Goal: Task Accomplishment & Management: Complete application form

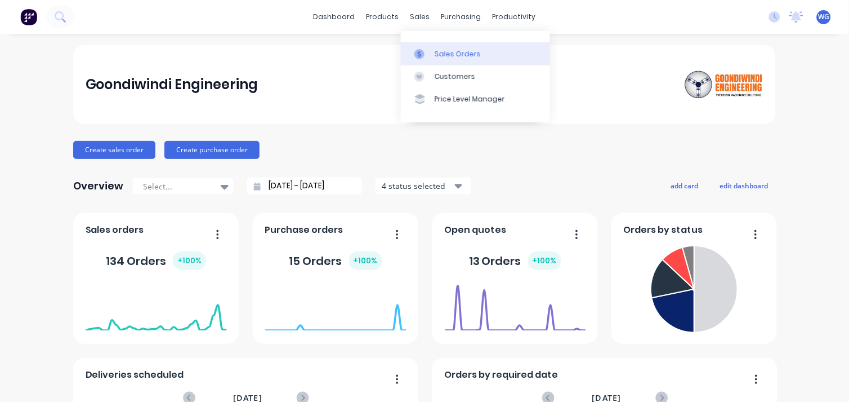
click at [436, 49] on div "Sales Orders" at bounding box center [458, 54] width 46 height 10
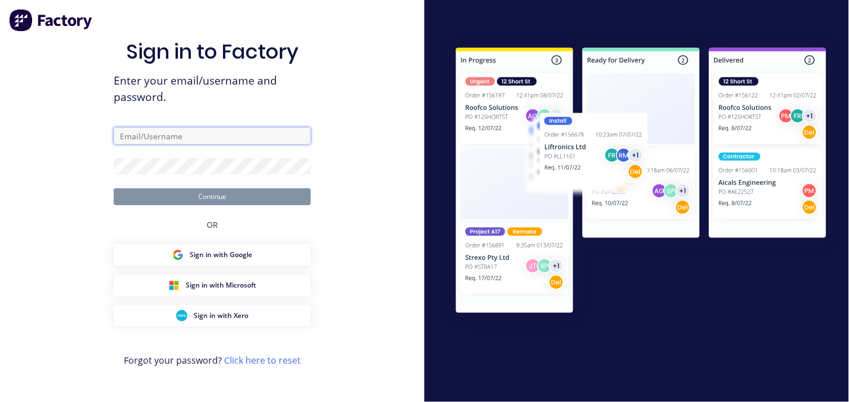
type input "[EMAIL_ADDRESS][DOMAIN_NAME]"
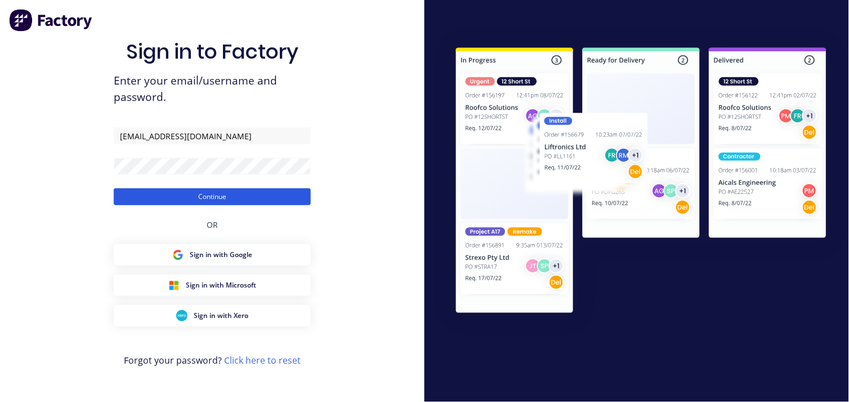
click at [237, 195] on button "Continue" at bounding box center [212, 196] width 197 height 17
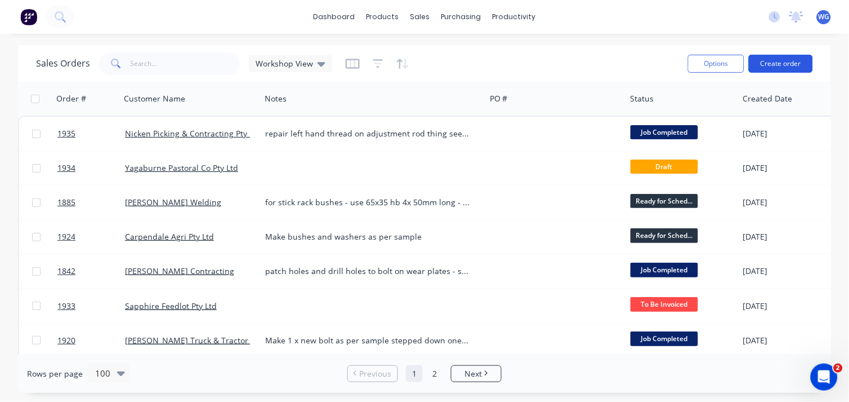
click at [778, 68] on button "Create order" at bounding box center [781, 64] width 64 height 18
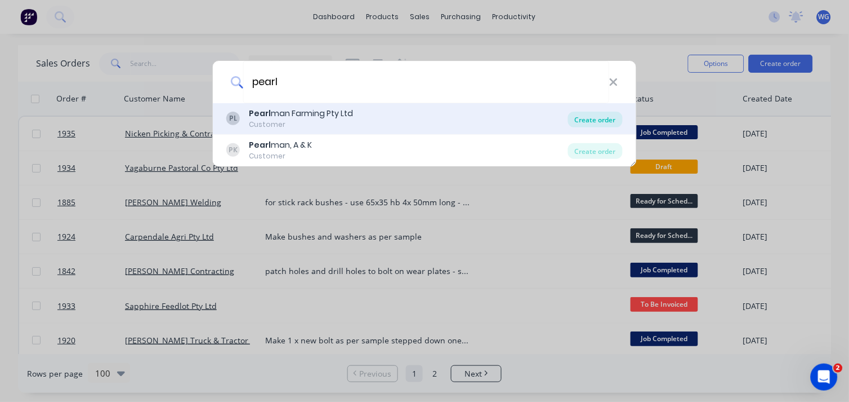
type input "pearl"
click at [610, 116] on div "Create order" at bounding box center [595, 119] width 55 height 16
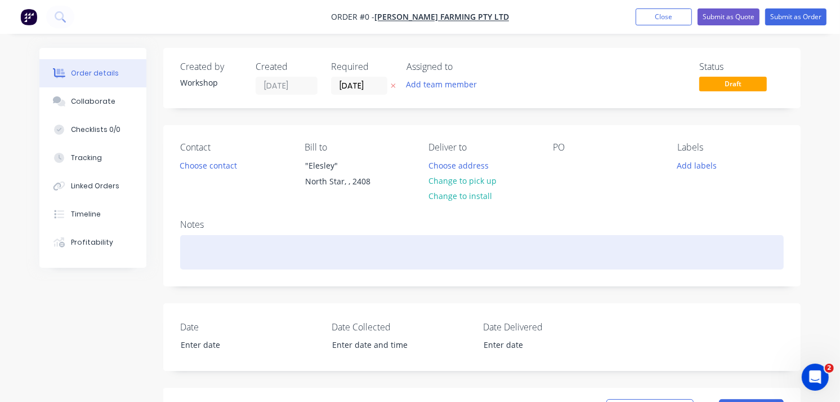
click at [216, 261] on div at bounding box center [482, 252] width 604 height 34
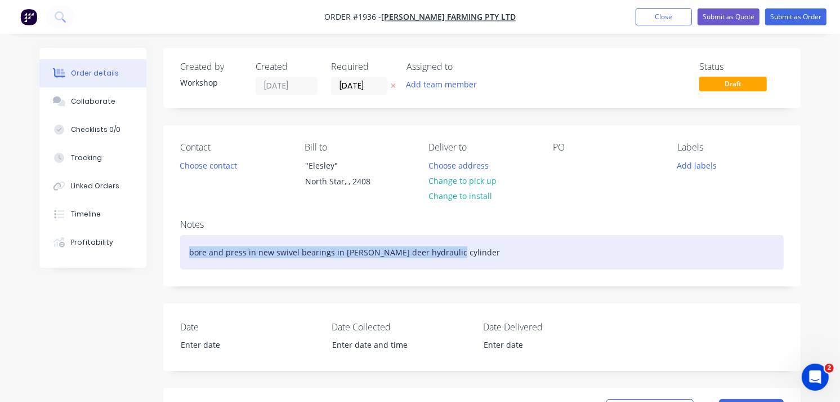
drag, startPoint x: 490, startPoint y: 249, endPoint x: 149, endPoint y: 244, distance: 341.3
click at [149, 244] on div "Order details Collaborate Checklists 0/0 Tracking Linked Orders Timeline Profit…" at bounding box center [420, 400] width 784 height 705
copy div "bore and press in new swivel bearings in [PERSON_NAME] deer hydraulic cylinder"
click at [462, 253] on div "bore and press in new swivel bearings in [PERSON_NAME] deer hydraulic cylinder" at bounding box center [482, 252] width 604 height 34
drag, startPoint x: 497, startPoint y: 250, endPoint x: 108, endPoint y: 257, distance: 389.2
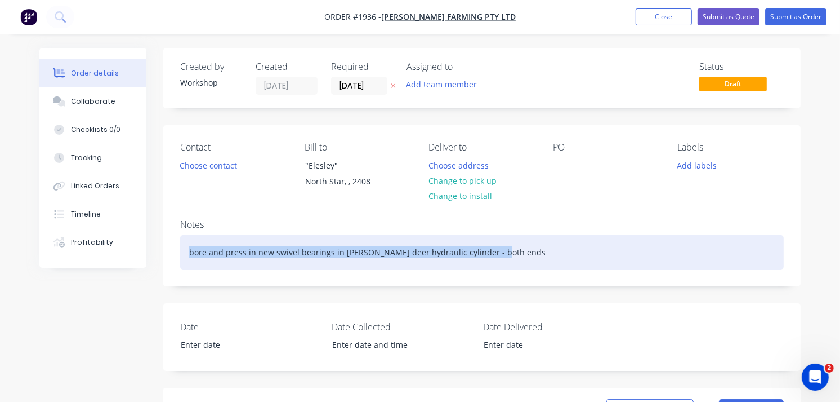
click at [108, 257] on div "Order details Collaborate Checklists 0/0 Tracking Linked Orders Timeline Profit…" at bounding box center [420, 400] width 784 height 705
copy div "bore and press in new swivel bearings in [PERSON_NAME] deer hydraulic cylinder …"
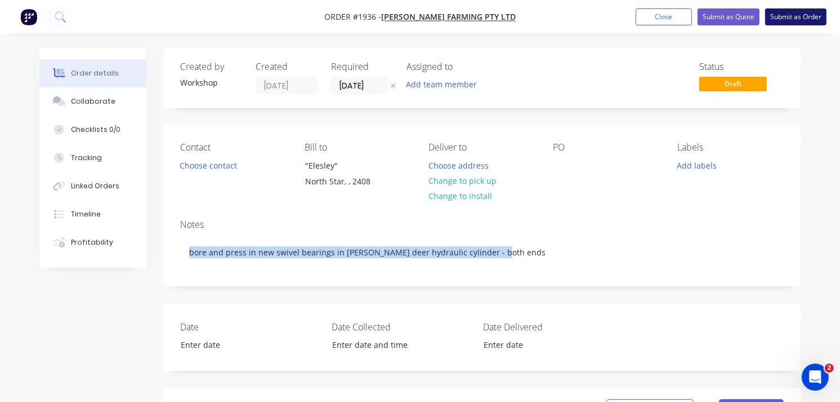
click at [792, 10] on button "Submit as Order" at bounding box center [795, 16] width 61 height 17
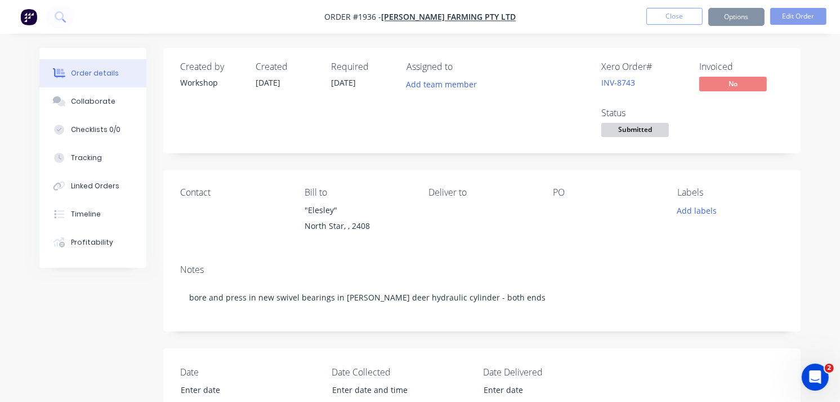
click at [612, 124] on span "Submitted" at bounding box center [635, 130] width 68 height 14
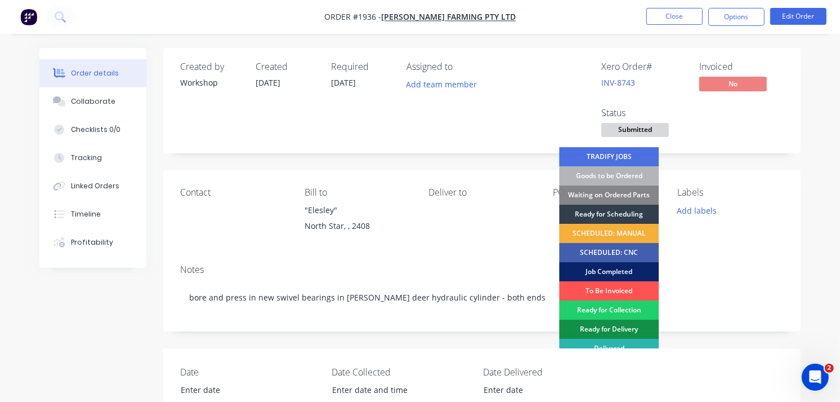
click at [614, 267] on div "Job Completed" at bounding box center [609, 271] width 100 height 19
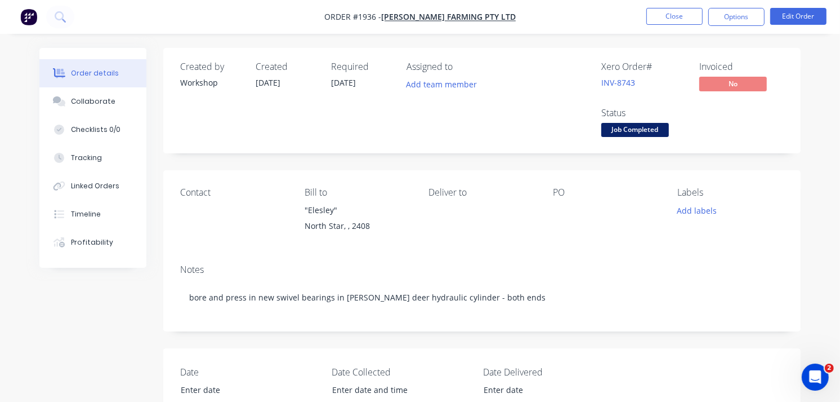
click at [29, 15] on img "button" at bounding box center [28, 16] width 17 height 17
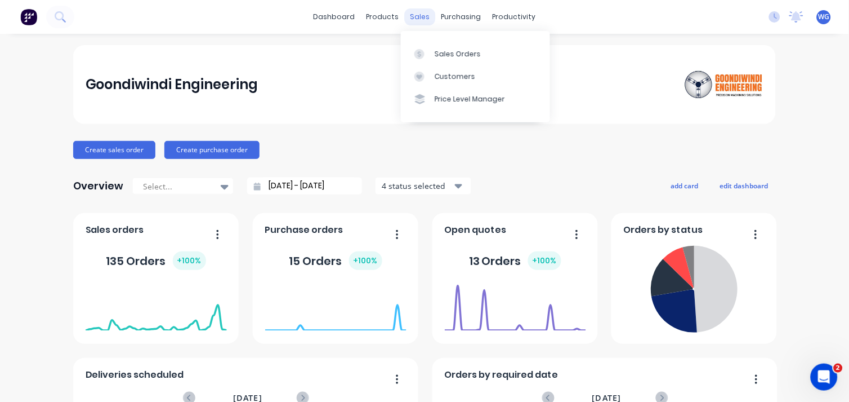
click at [417, 19] on div "sales" at bounding box center [420, 16] width 31 height 17
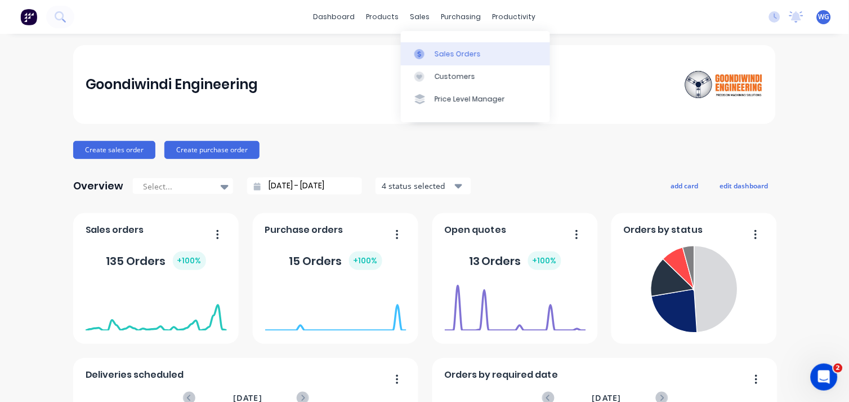
click at [438, 52] on div "Sales Orders" at bounding box center [458, 54] width 46 height 10
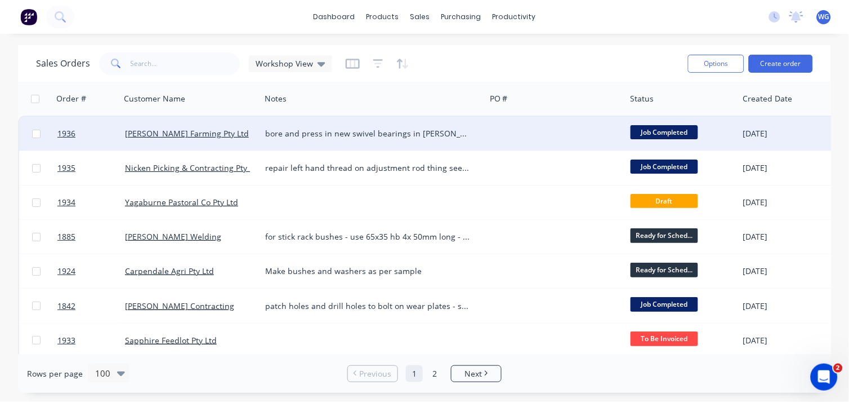
click at [234, 133] on div "[PERSON_NAME] Farming Pty Ltd" at bounding box center [187, 133] width 125 height 11
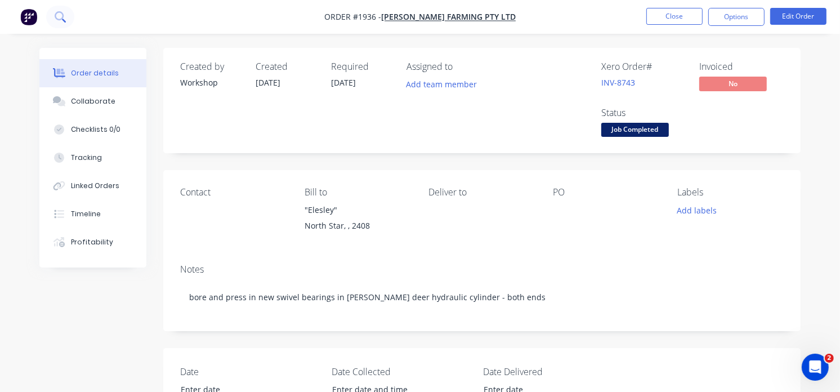
click at [64, 19] on icon at bounding box center [60, 16] width 11 height 11
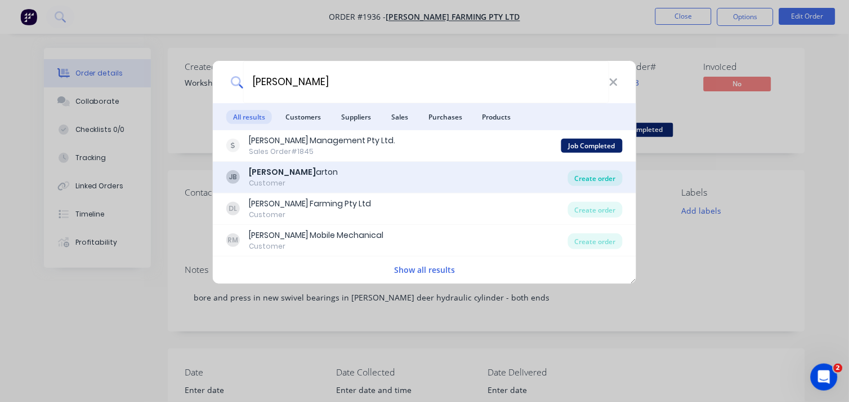
type input "[PERSON_NAME]"
click at [578, 179] on div "Create order" at bounding box center [595, 178] width 55 height 16
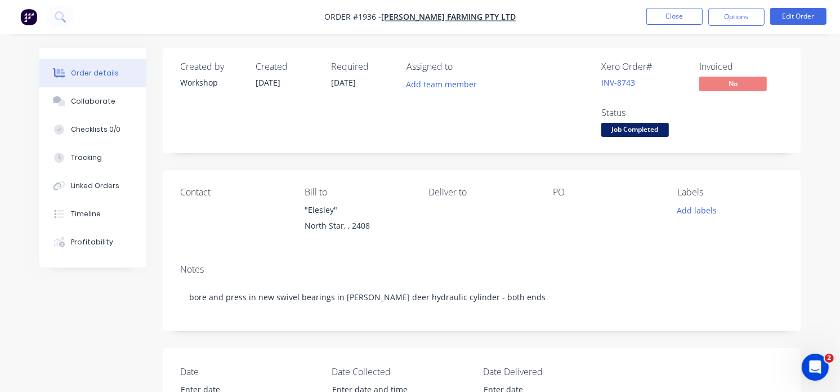
click at [23, 14] on img "button" at bounding box center [28, 16] width 17 height 17
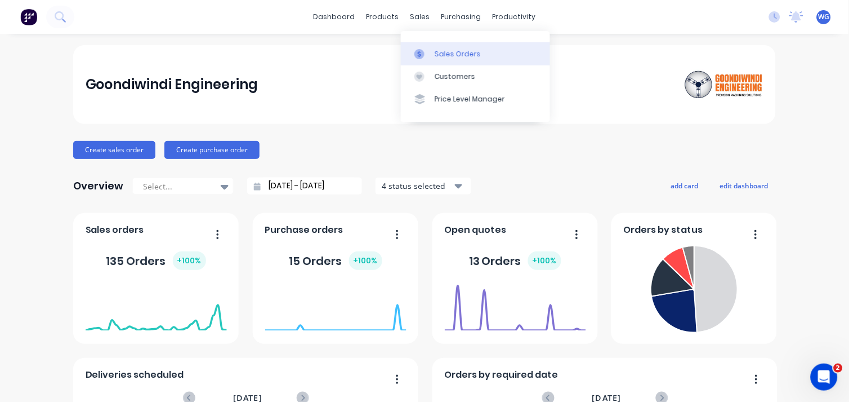
click at [439, 51] on div "Sales Orders" at bounding box center [458, 54] width 46 height 10
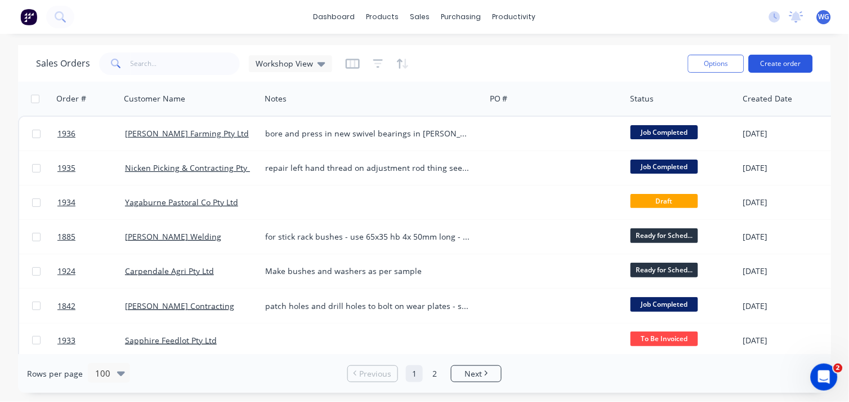
click at [789, 59] on button "Create order" at bounding box center [781, 64] width 64 height 18
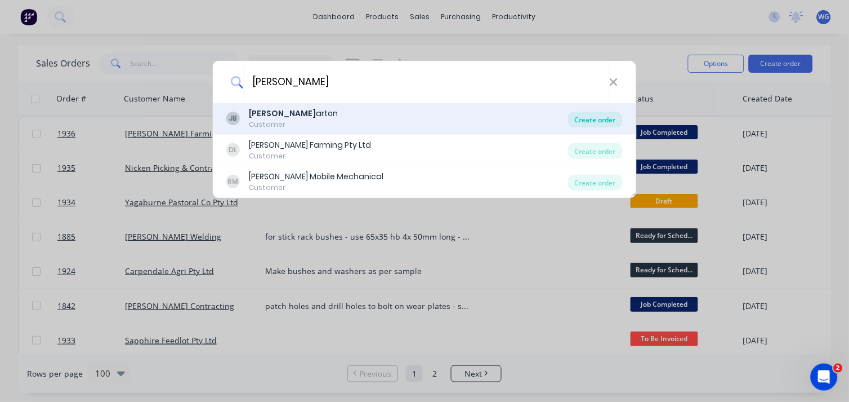
type input "[PERSON_NAME]"
click at [601, 117] on div "Create order" at bounding box center [595, 119] width 55 height 16
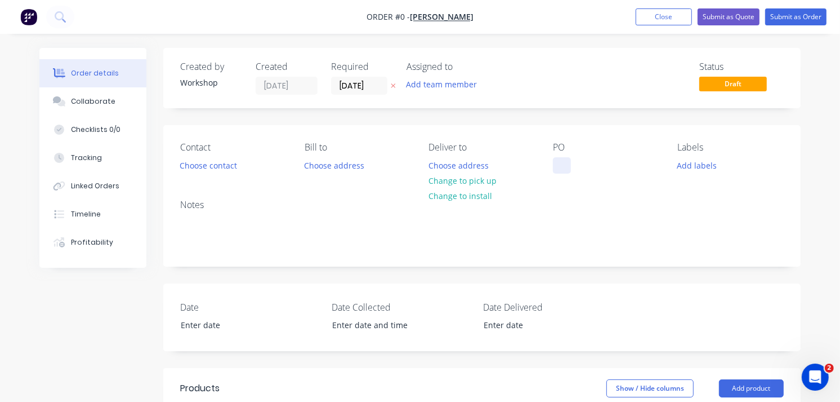
click at [555, 160] on div at bounding box center [562, 165] width 18 height 16
drag, startPoint x: 582, startPoint y: 165, endPoint x: 483, endPoint y: 165, distance: 99.1
click at [483, 165] on div "Contact Choose contact [PERSON_NAME] to Choose address Deliver to Choose addres…" at bounding box center [481, 157] width 637 height 65
click at [566, 162] on div "b" at bounding box center [564, 165] width 23 height 16
click at [789, 7] on nav "Order #1937 - [PERSON_NAME] Add product Close Submit as Quote Submit as Order" at bounding box center [420, 17] width 840 height 34
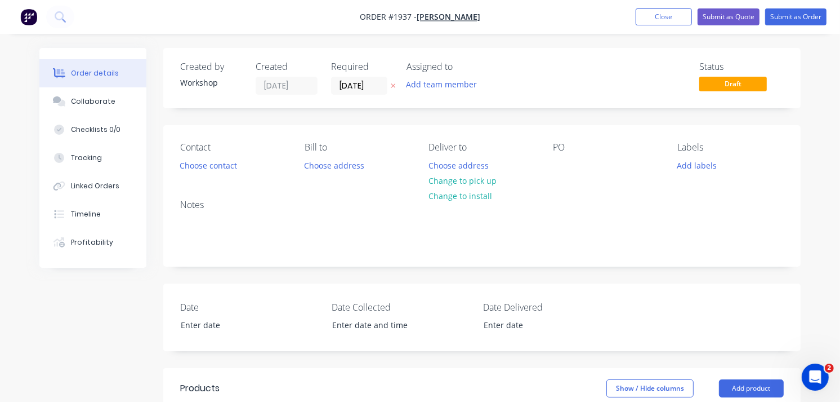
click at [787, 26] on nav "Order #1937 - [PERSON_NAME] Add product Close Submit as Quote Submit as Order" at bounding box center [420, 17] width 840 height 34
click at [786, 17] on button "Submit as Order" at bounding box center [795, 16] width 61 height 17
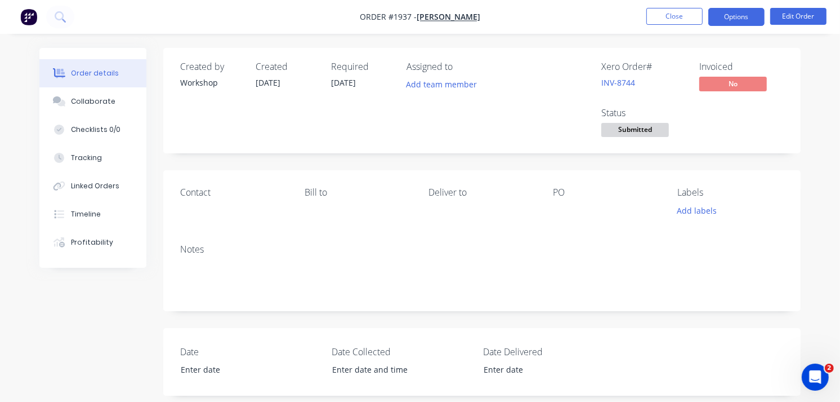
click at [735, 17] on button "Options" at bounding box center [736, 17] width 56 height 18
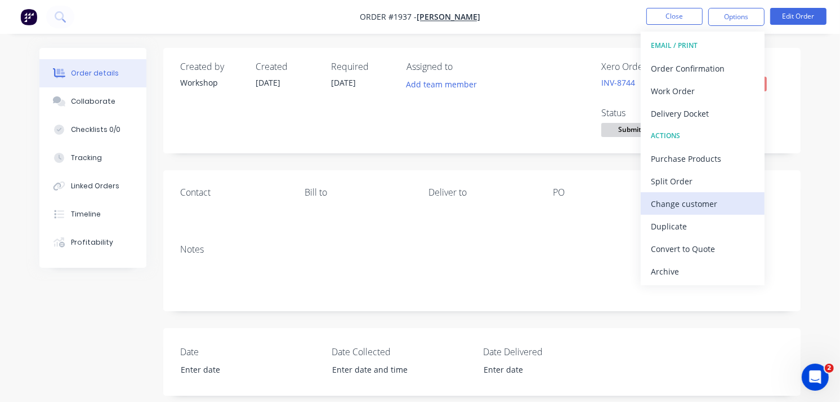
click at [679, 204] on div "Change customer" at bounding box center [703, 203] width 104 height 16
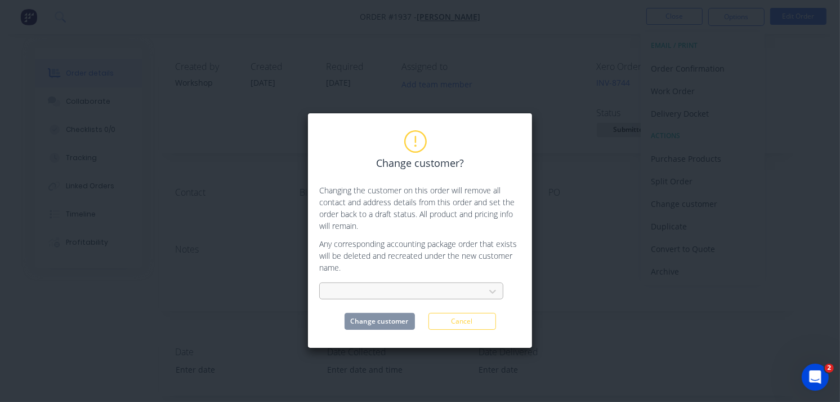
click at [356, 294] on div at bounding box center [404, 291] width 150 height 14
click at [569, 194] on div "Change customer? Changing the customer on this order will remove all contact an…" at bounding box center [420, 201] width 840 height 402
click at [465, 322] on button "Cancel" at bounding box center [463, 321] width 68 height 17
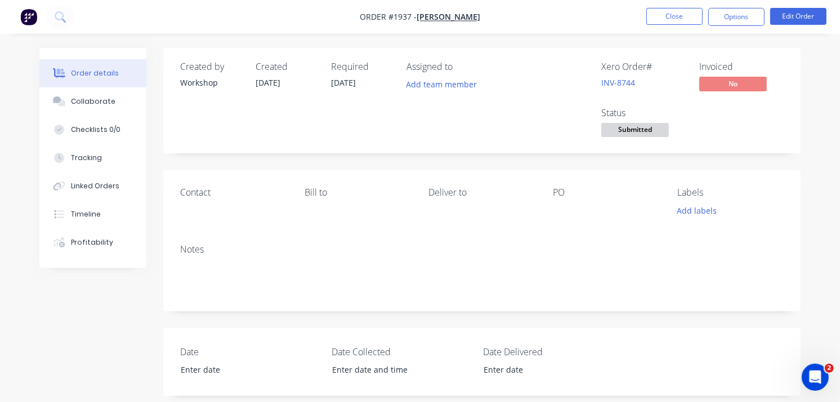
click at [21, 14] on img "button" at bounding box center [28, 16] width 17 height 17
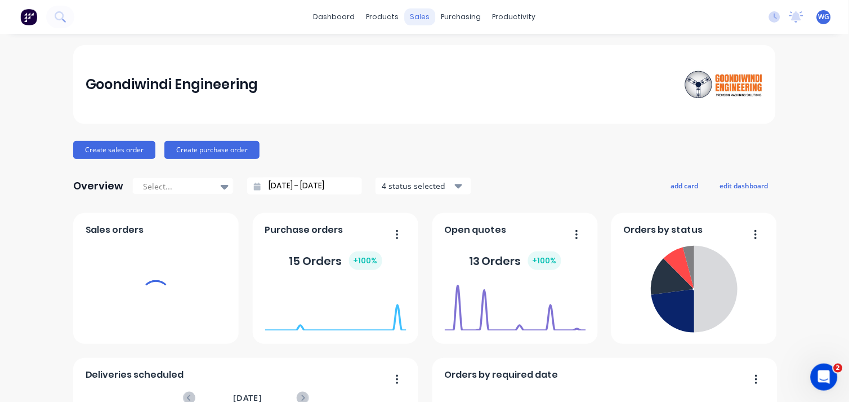
click at [414, 15] on div "sales" at bounding box center [420, 16] width 31 height 17
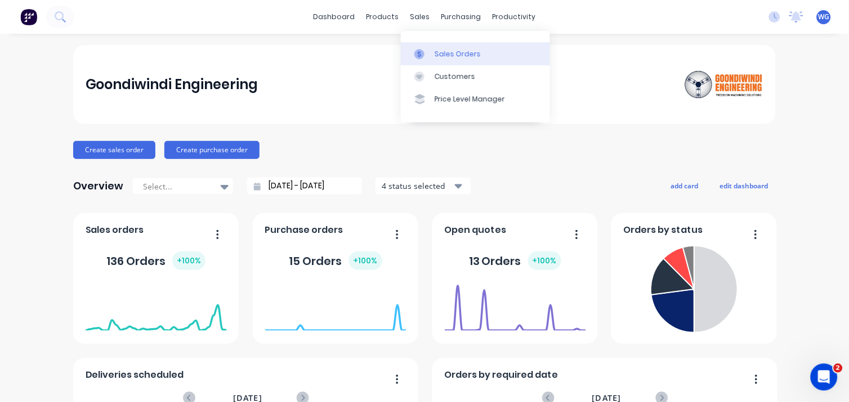
click at [430, 47] on link "Sales Orders" at bounding box center [475, 53] width 149 height 23
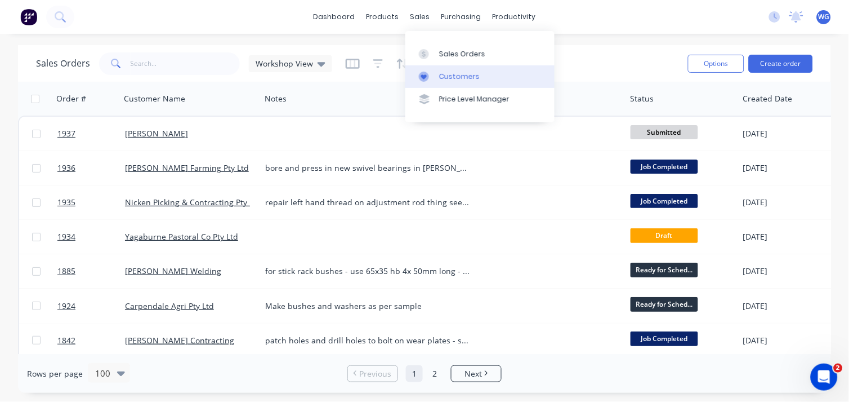
click at [462, 75] on div "Customers" at bounding box center [459, 77] width 41 height 10
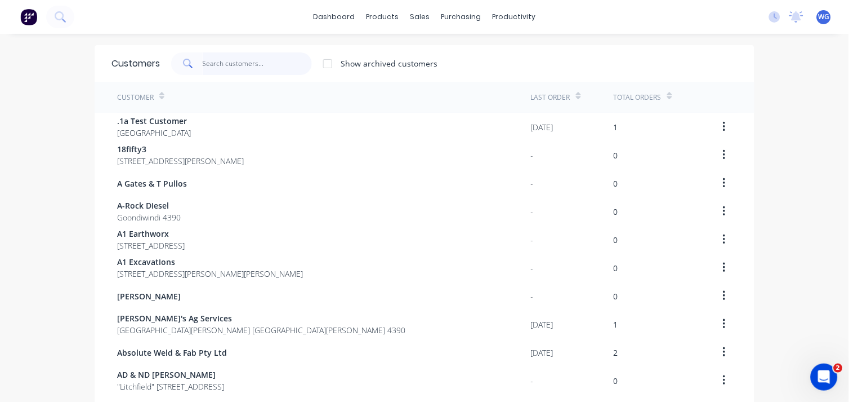
click at [204, 59] on input "text" at bounding box center [258, 63] width 110 height 23
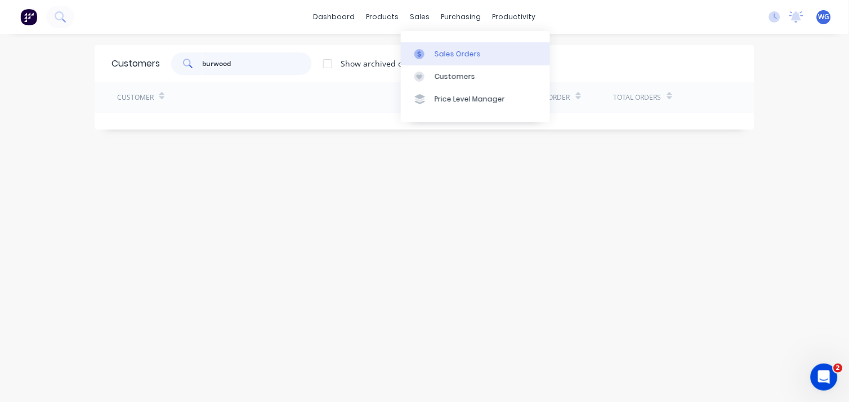
type input "burwood"
click at [442, 49] on div "Sales Orders" at bounding box center [458, 54] width 46 height 10
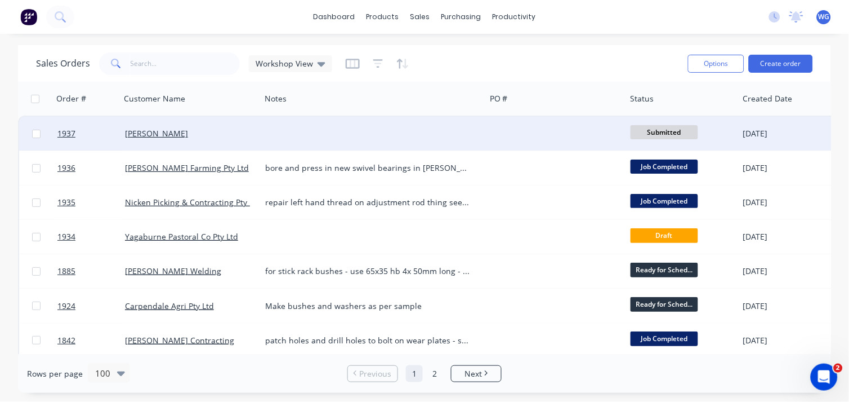
click at [328, 140] on div at bounding box center [373, 134] width 225 height 34
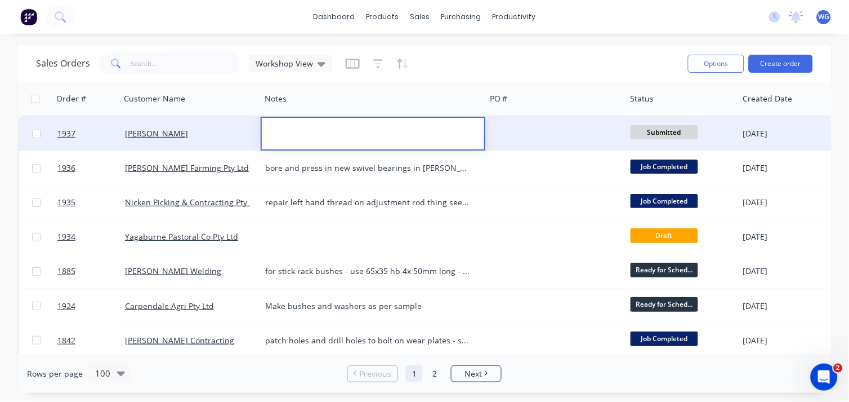
click at [194, 136] on div "[PERSON_NAME]" at bounding box center [187, 133] width 125 height 11
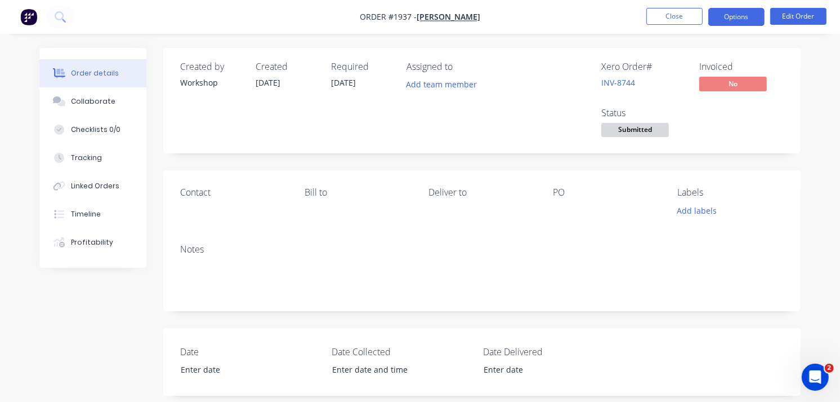
click at [747, 18] on button "Options" at bounding box center [736, 17] width 56 height 18
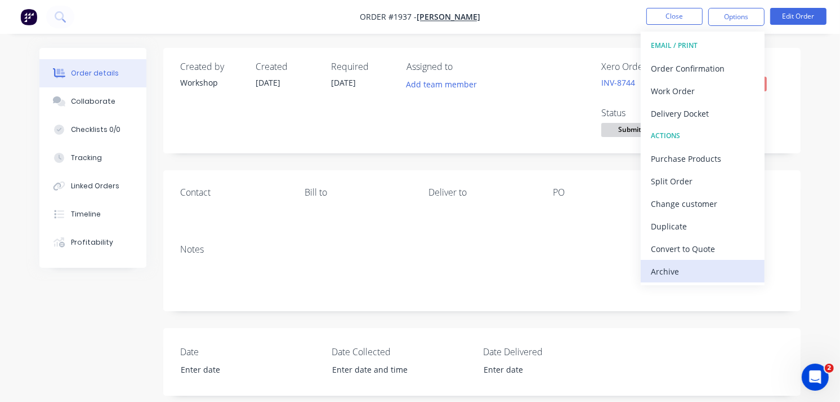
click at [684, 271] on div "Archive" at bounding box center [703, 271] width 104 height 16
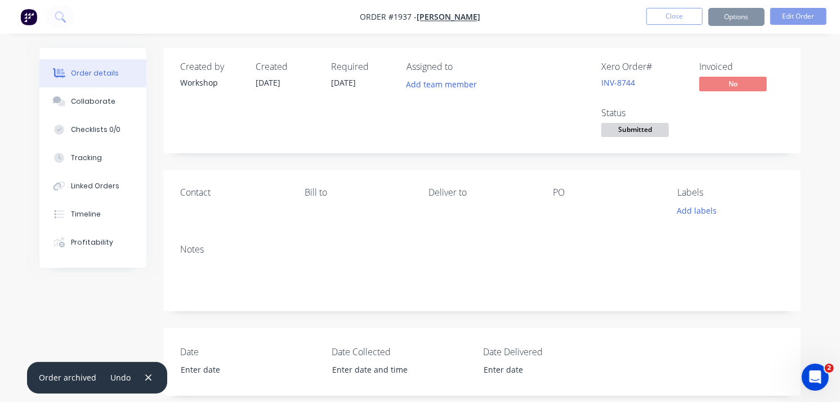
click at [690, 17] on button "Close" at bounding box center [674, 16] width 56 height 17
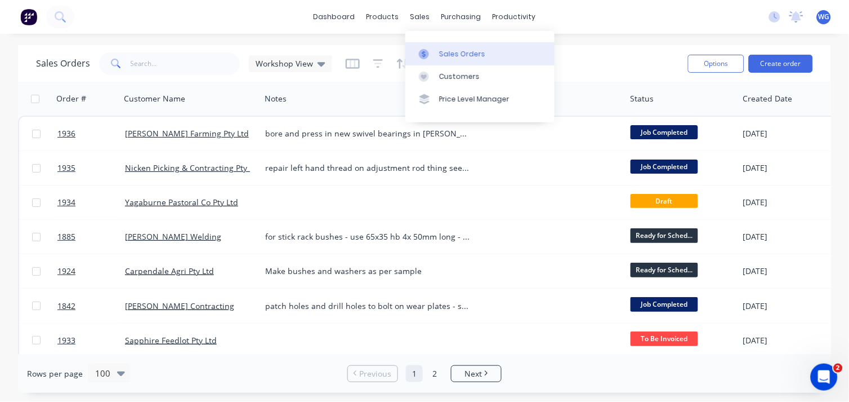
click at [438, 52] on link "Sales Orders" at bounding box center [479, 53] width 149 height 23
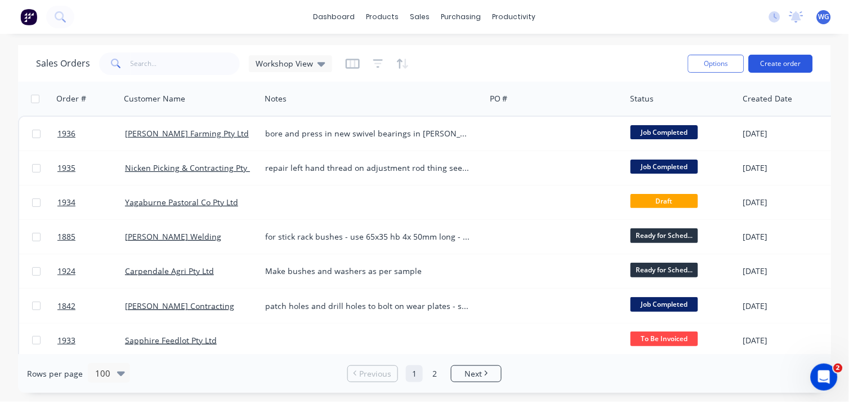
click at [797, 64] on button "Create order" at bounding box center [781, 64] width 64 height 18
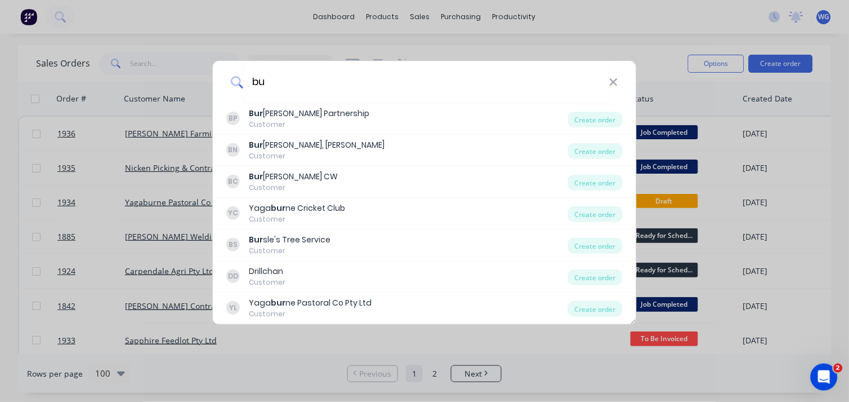
type input "b"
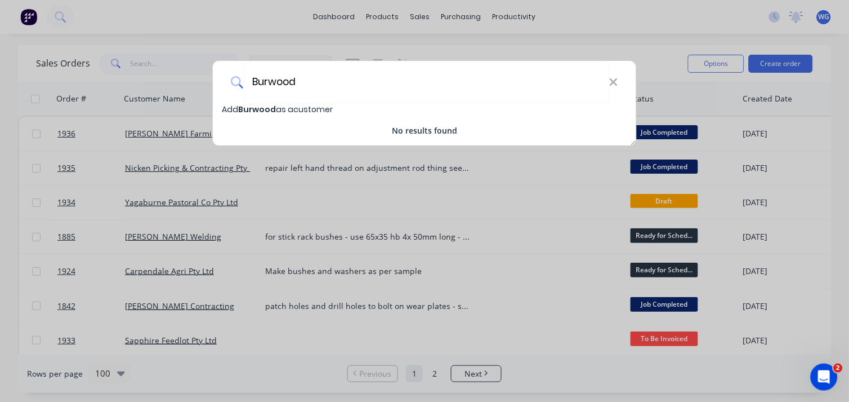
type input "Burwood"
click at [257, 108] on span "Burwood" at bounding box center [257, 109] width 38 height 11
select select "AU"
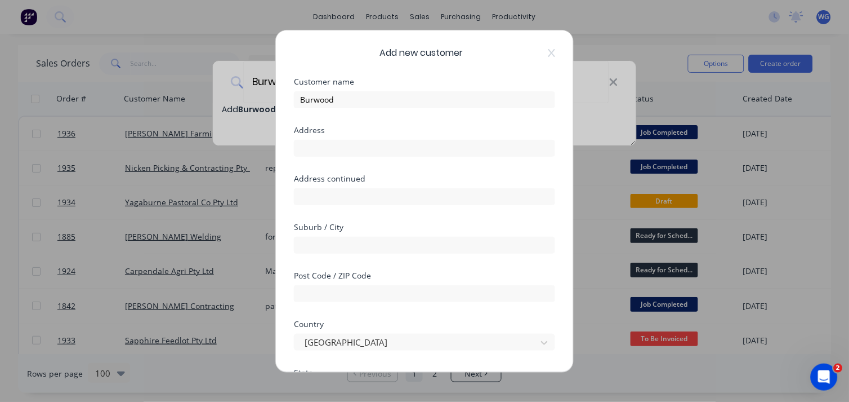
scroll to position [207, 0]
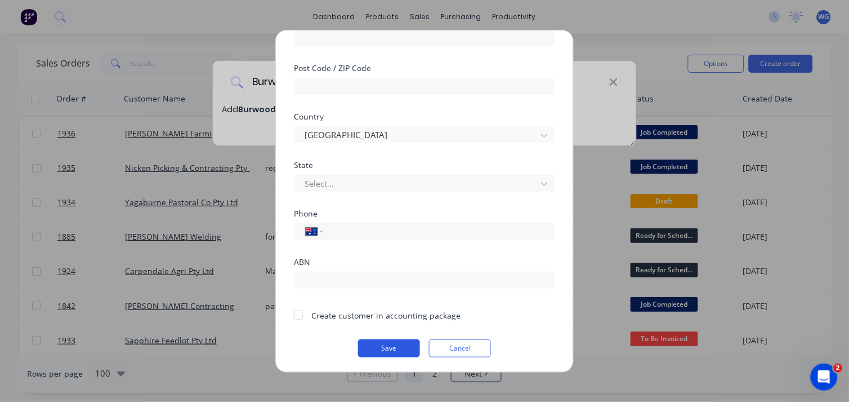
click at [386, 351] on button "Save" at bounding box center [389, 347] width 62 height 18
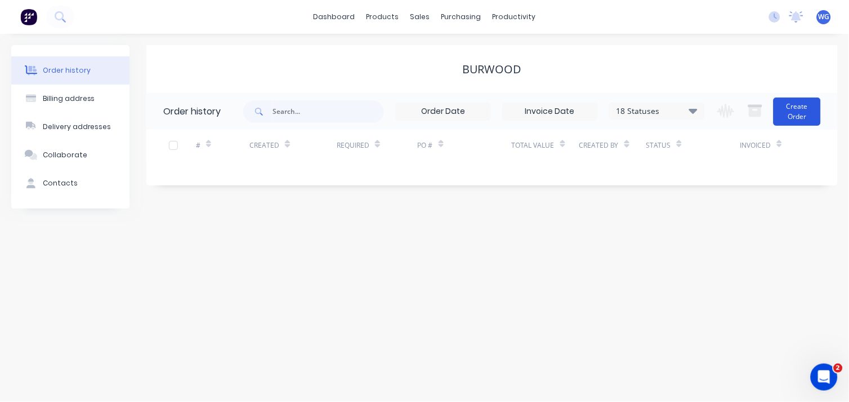
click at [788, 105] on button "Create Order" at bounding box center [797, 111] width 47 height 28
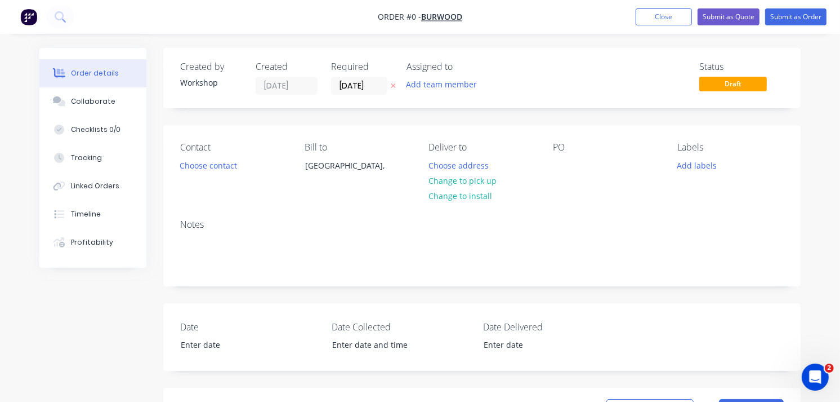
click at [574, 165] on div "PO" at bounding box center [606, 167] width 106 height 51
click at [562, 160] on div at bounding box center [562, 165] width 18 height 16
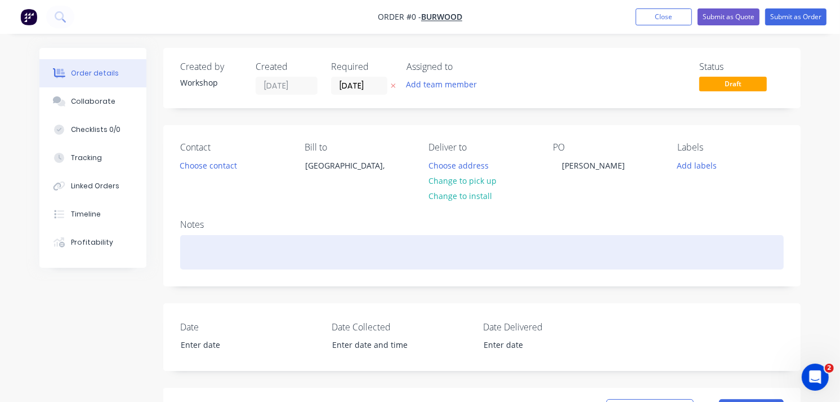
click at [195, 240] on div "Order details Collaborate Checklists 0/0 Tracking Linked Orders Timeline Profit…" at bounding box center [420, 400] width 784 height 705
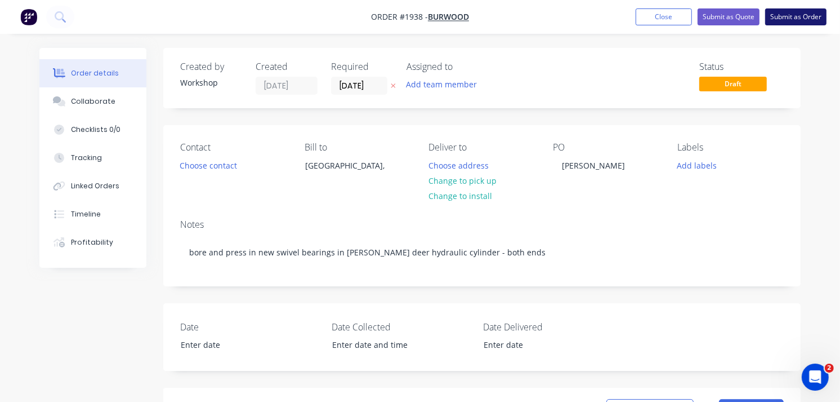
click at [779, 17] on button "Submit as Order" at bounding box center [795, 16] width 61 height 17
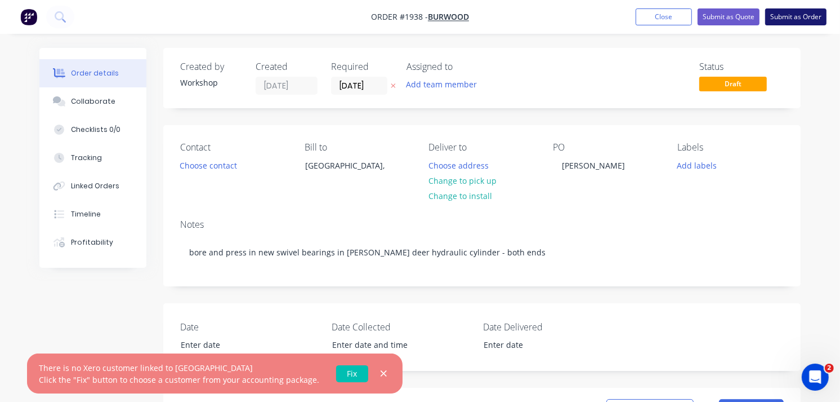
click at [795, 17] on button "Submit as Order" at bounding box center [795, 16] width 61 height 17
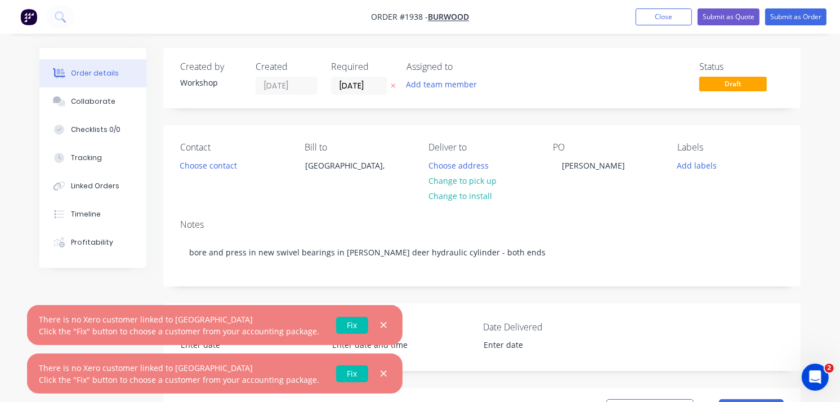
click at [25, 15] on img "button" at bounding box center [28, 16] width 17 height 17
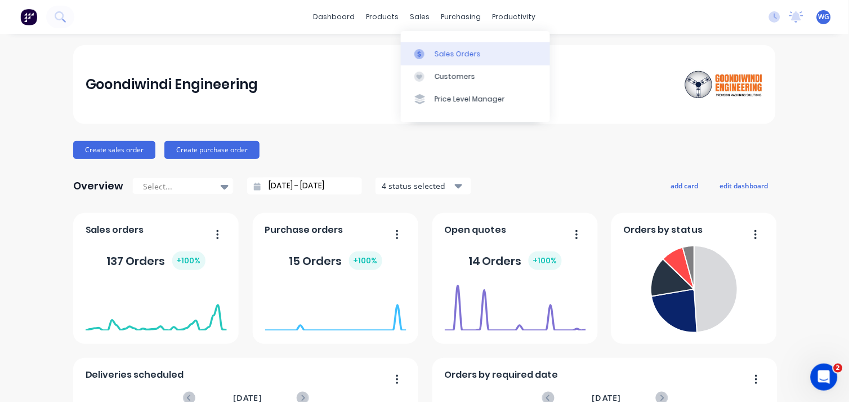
click at [441, 55] on div "Sales Orders" at bounding box center [458, 54] width 46 height 10
